Goal: Check status

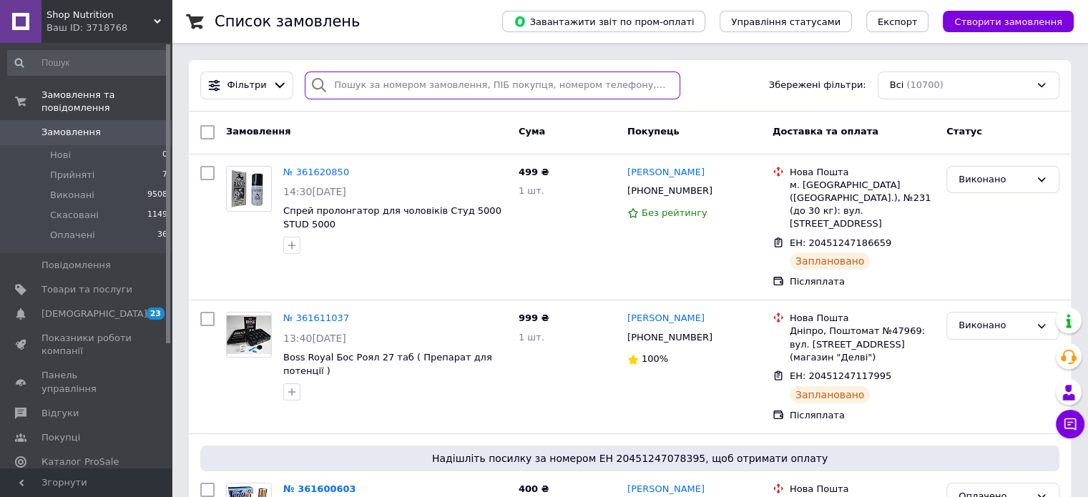
click at [371, 90] on input "search" at bounding box center [492, 86] width 375 height 28
paste input "20451239837178"
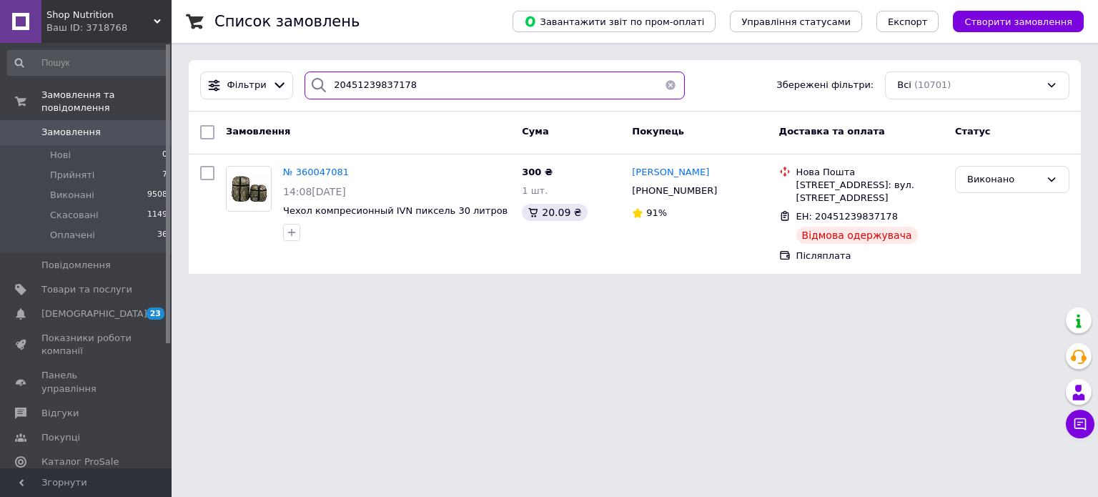
type input "20451239837178"
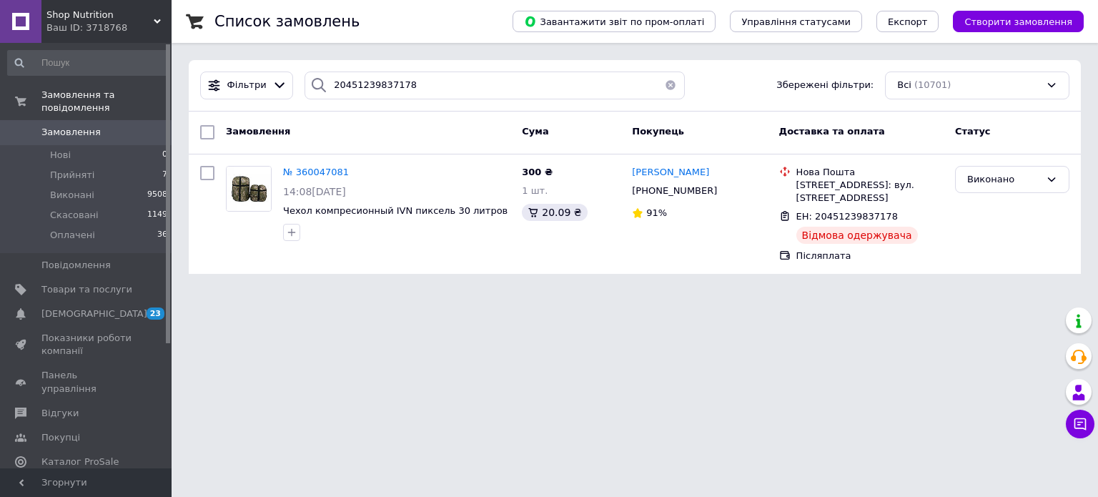
click at [103, 126] on span "Замовлення" at bounding box center [86, 132] width 91 height 13
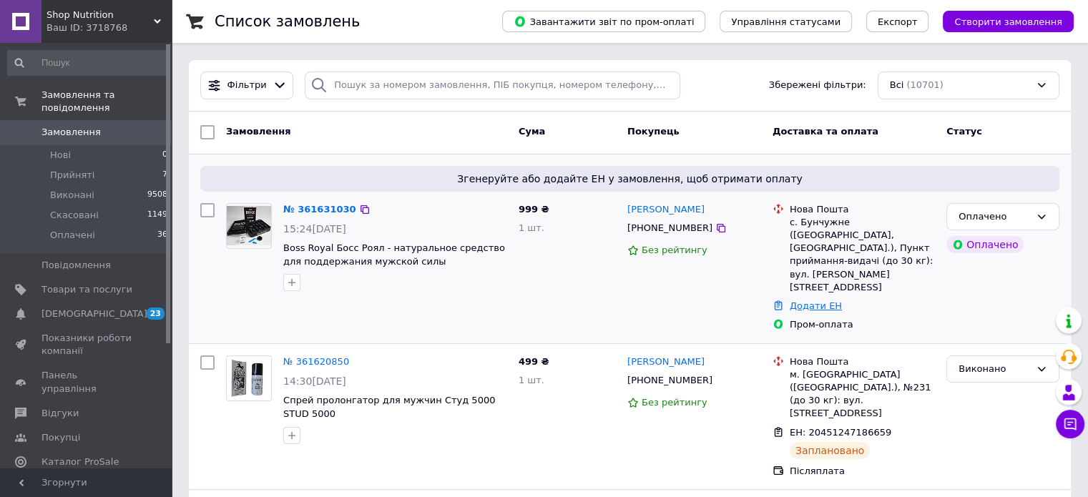
click at [810, 300] on link "Додати ЕН" at bounding box center [815, 305] width 52 height 11
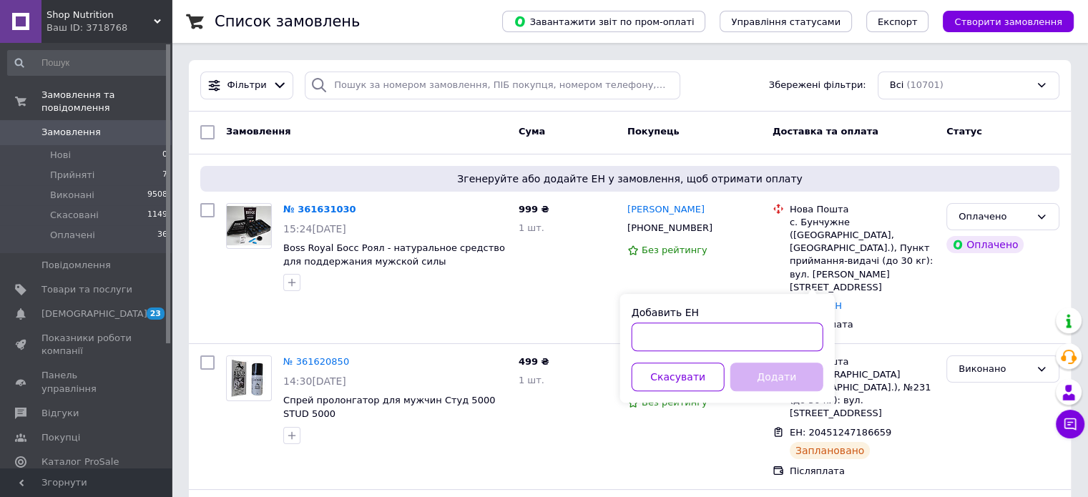
click at [758, 331] on input "Добавить ЕН" at bounding box center [727, 337] width 192 height 29
paste input "20451247284826"
type input "20451247284826"
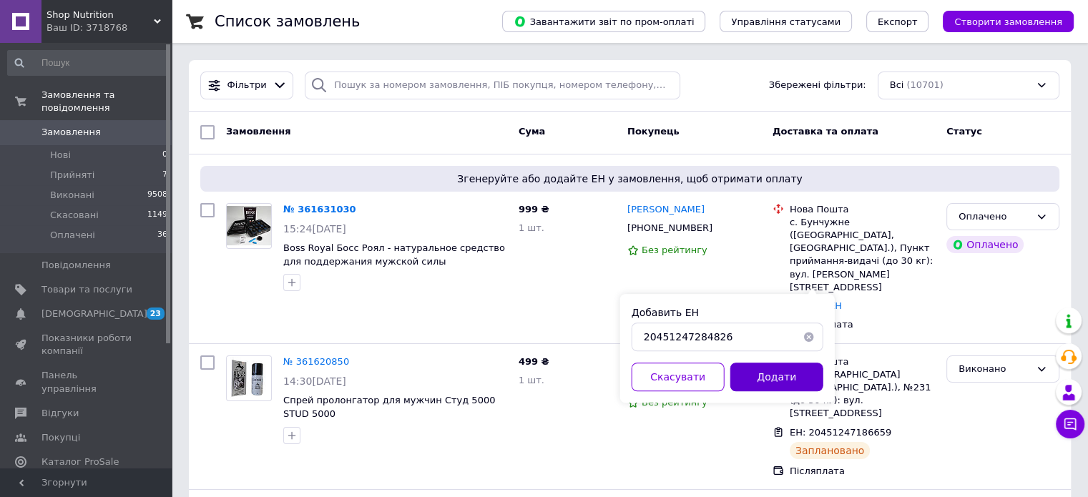
click at [793, 378] on button "Додати" at bounding box center [776, 377] width 93 height 29
